Goal: Transaction & Acquisition: Download file/media

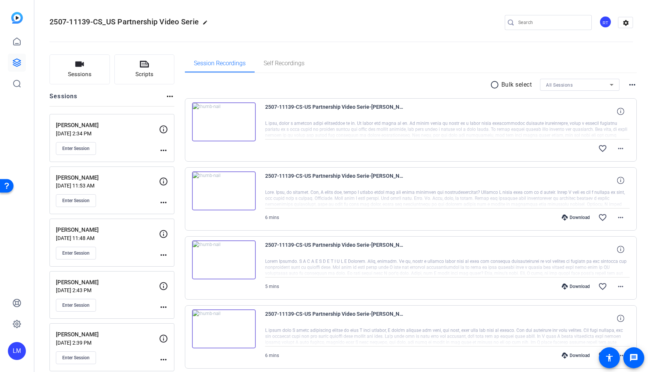
click at [475, 104] on div "2507-11139-CS-US Partnership Video Serie-[PERSON_NAME]-[PERSON_NAME]-2025-08-18…" at bounding box center [447, 111] width 365 height 18
click at [620, 148] on mat-icon "more_horiz" at bounding box center [620, 148] width 9 height 9
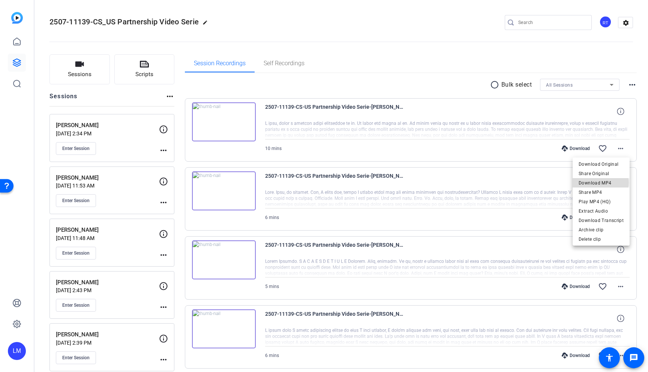
click at [600, 183] on span "Download MP4" at bounding box center [601, 183] width 45 height 9
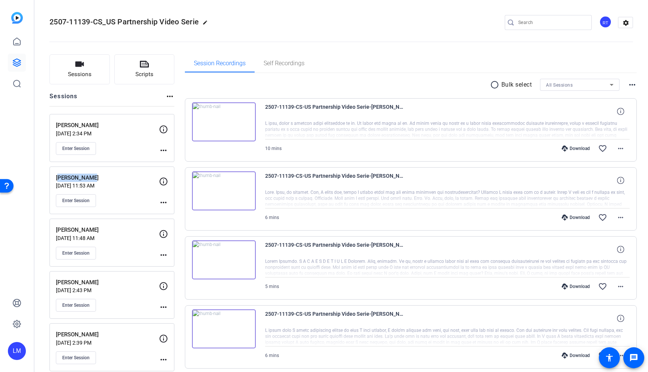
drag, startPoint x: 90, startPoint y: 175, endPoint x: 54, endPoint y: 176, distance: 35.7
click at [54, 176] on div "[PERSON_NAME] [DATE] 11:53 AM Enter Session more_horiz" at bounding box center [112, 191] width 125 height 48
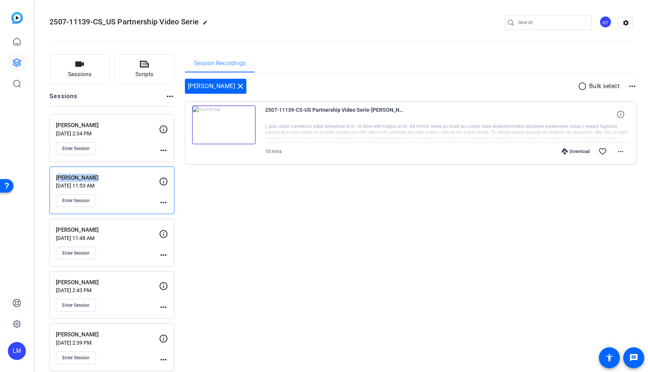
copy p "[PERSON_NAME]"
